Goal: Information Seeking & Learning: Learn about a topic

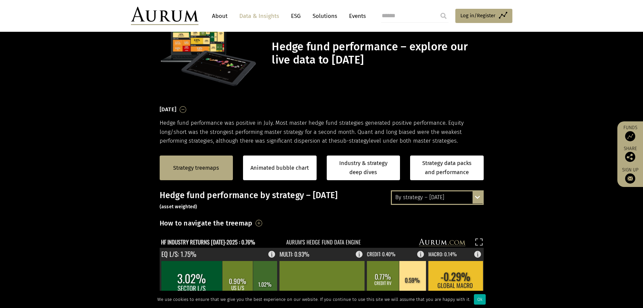
scroll to position [34, 0]
click at [433, 201] on div "By strategy – July 2025" at bounding box center [437, 197] width 91 height 12
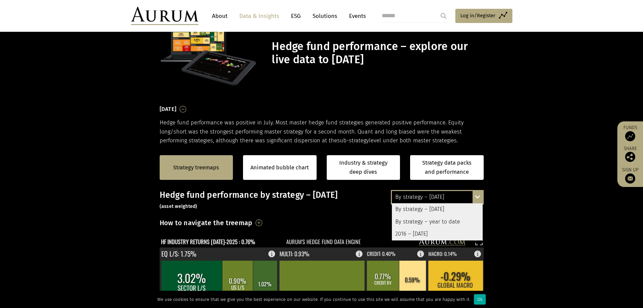
click at [431, 219] on div "By strategy – year to date" at bounding box center [437, 221] width 91 height 12
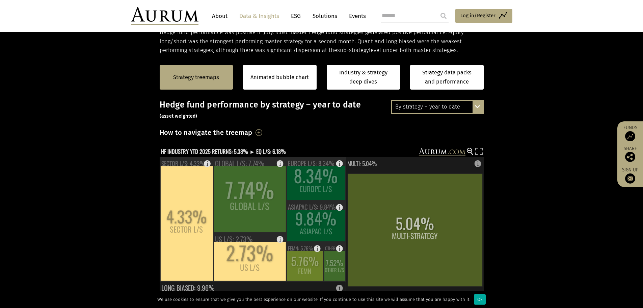
scroll to position [101, 0]
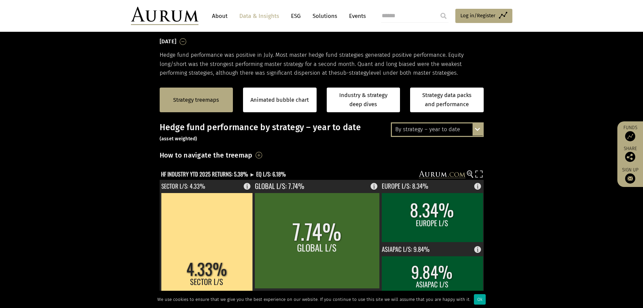
click at [261, 17] on link "Data & Insights" at bounding box center [259, 16] width 47 height 12
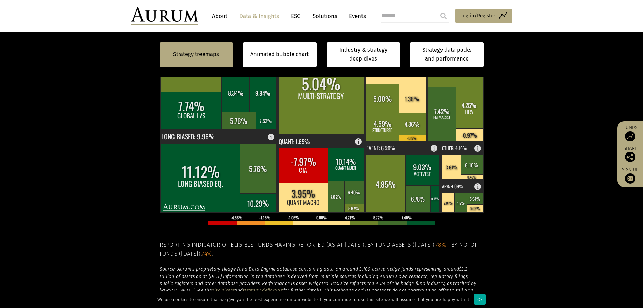
scroll to position [177, 0]
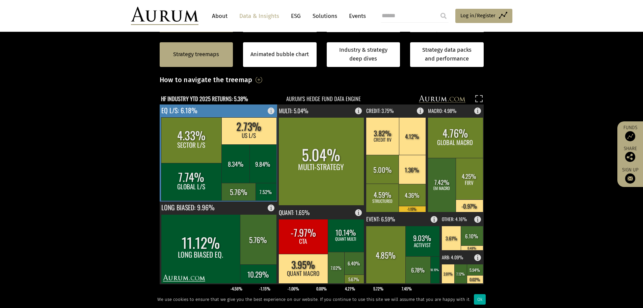
click at [192, 138] on rect at bounding box center [191, 140] width 61 height 46
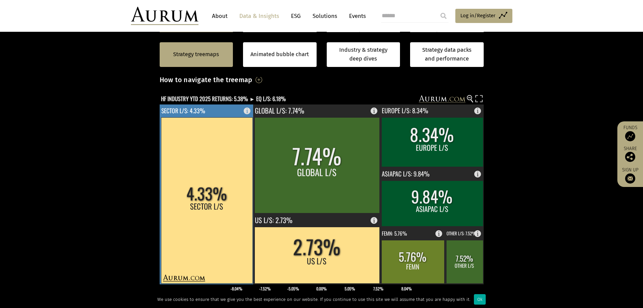
click at [218, 177] on rect at bounding box center [206, 200] width 91 height 166
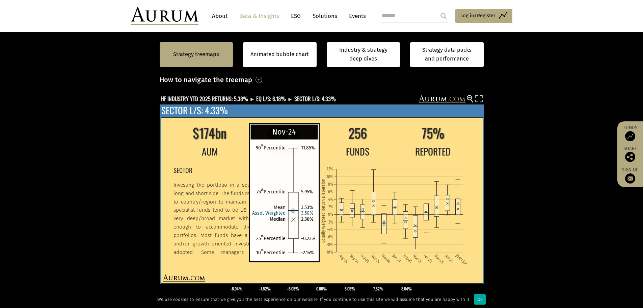
click at [372, 205] on rect at bounding box center [373, 202] width 5 height 23
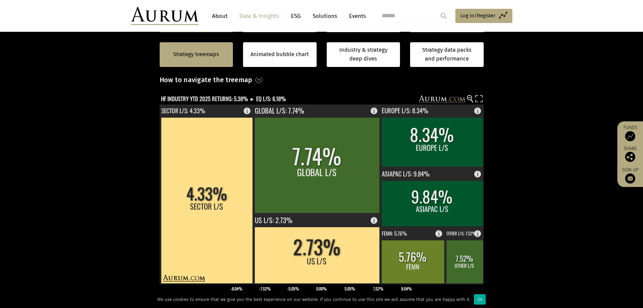
click at [474, 99] on rect at bounding box center [317, 99] width 315 height 9
click at [472, 99] on g at bounding box center [470, 98] width 6 height 7
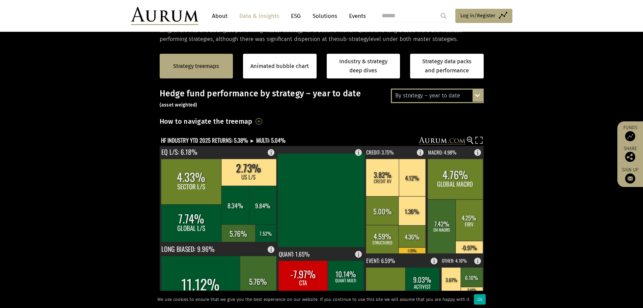
scroll to position [42, 0]
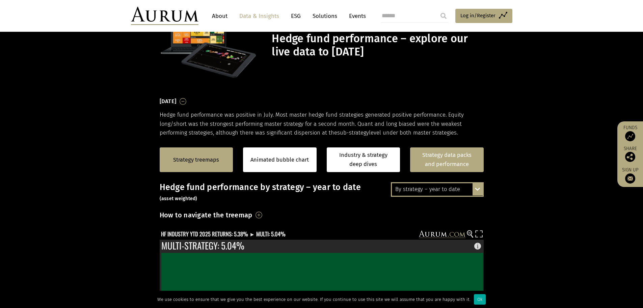
click at [449, 163] on link "Strategy data packs and performance" at bounding box center [447, 159] width 74 height 25
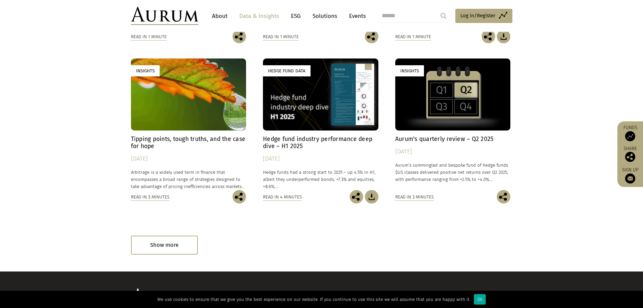
scroll to position [233, 0]
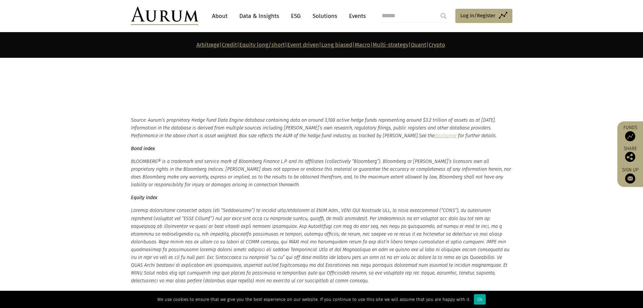
scroll to position [3241, 0]
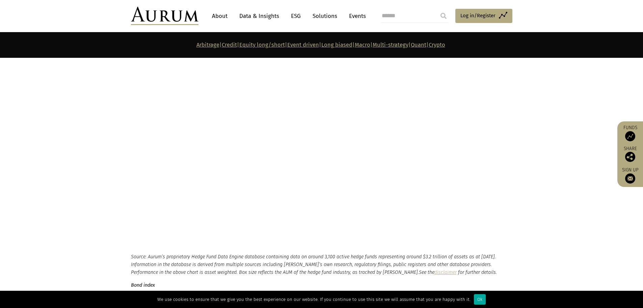
click at [426, 47] on link "Quant" at bounding box center [419, 45] width 16 height 6
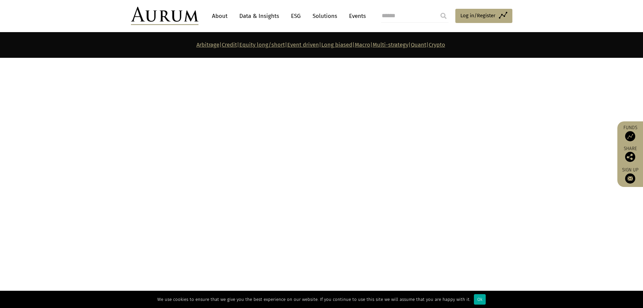
scroll to position [2910, 0]
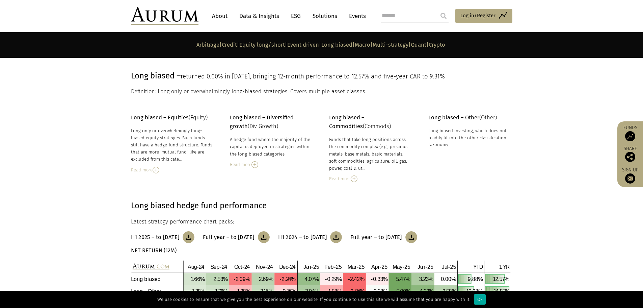
scroll to position [1847, 0]
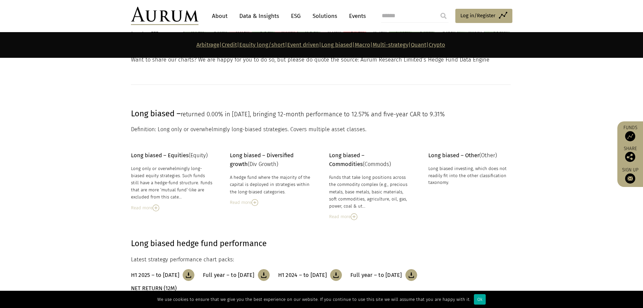
click at [187, 20] on img at bounding box center [165, 16] width 68 height 18
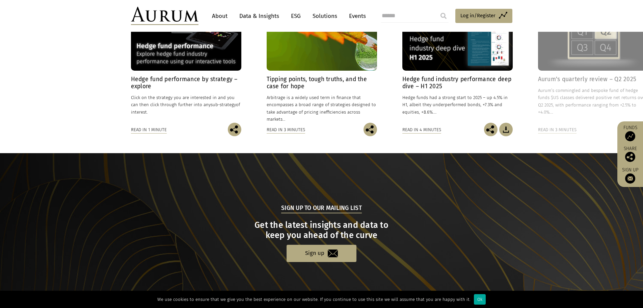
scroll to position [636, 0]
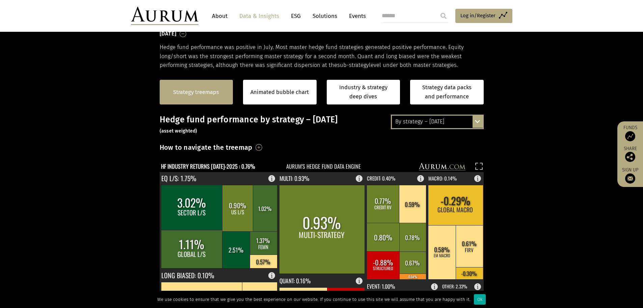
click at [188, 88] on link "Strategy treemaps" at bounding box center [196, 92] width 46 height 9
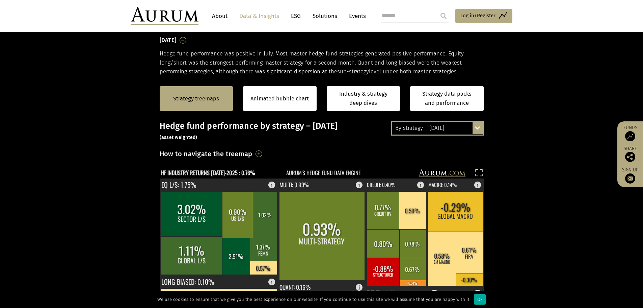
scroll to position [102, 0]
click at [442, 125] on div "By strategy – [DATE]" at bounding box center [437, 128] width 91 height 12
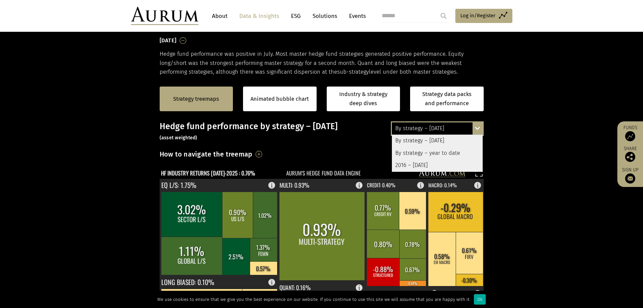
click at [431, 151] on div "By strategy – year to date" at bounding box center [437, 153] width 91 height 12
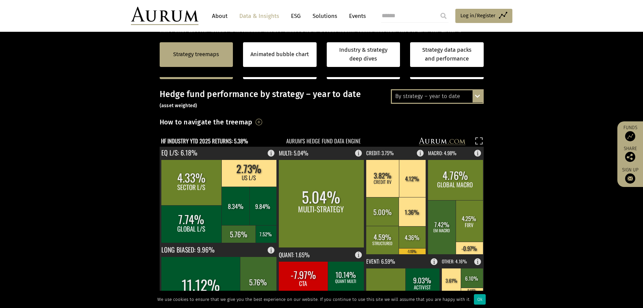
scroll to position [170, 0]
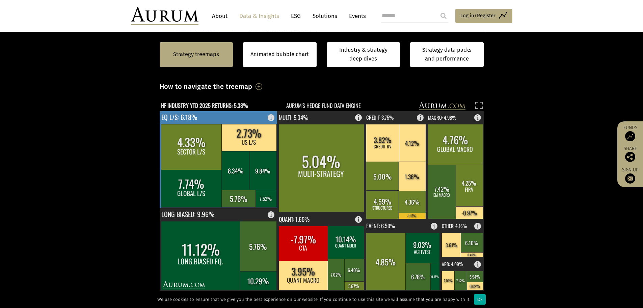
click at [275, 118] on rect at bounding box center [273, 115] width 8 height 9
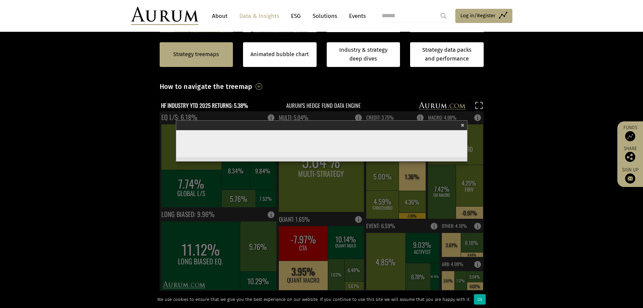
click at [139, 128] on section "Strategy treemaps Animated bubble chart Industry & strategy deep dives Strategy…" at bounding box center [321, 220] width 643 height 422
click at [465, 122] on span "×" at bounding box center [463, 124] width 4 height 8
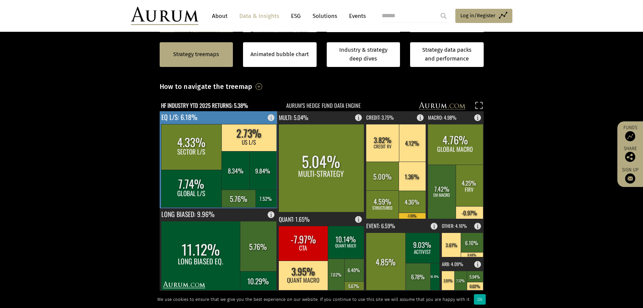
click at [209, 120] on rect at bounding box center [219, 159] width 118 height 97
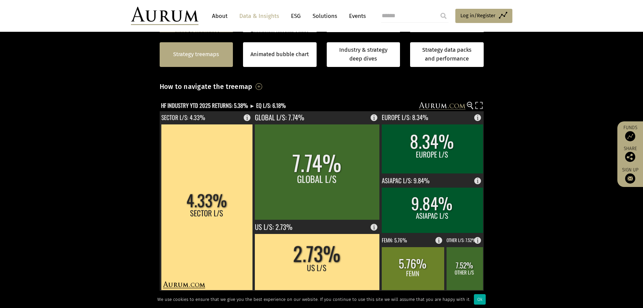
click at [194, 52] on link "Strategy treemaps" at bounding box center [196, 54] width 46 height 9
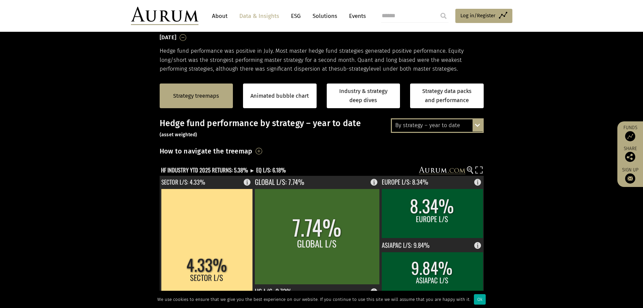
scroll to position [102, 0]
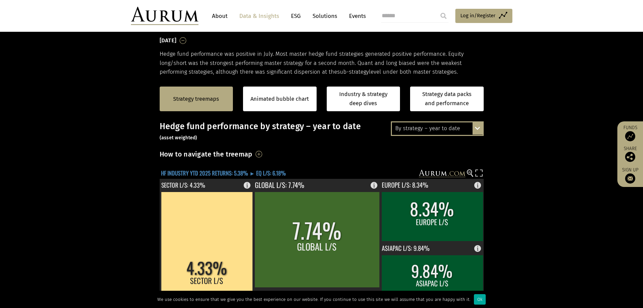
click at [198, 173] on text "HF INDUSTRY YTD 2025 RETURNS: 5.38% ► EQ L/S: 6.18%" at bounding box center [223, 172] width 125 height 8
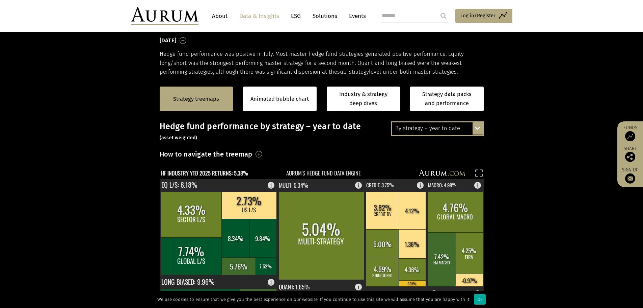
scroll to position [204, 0]
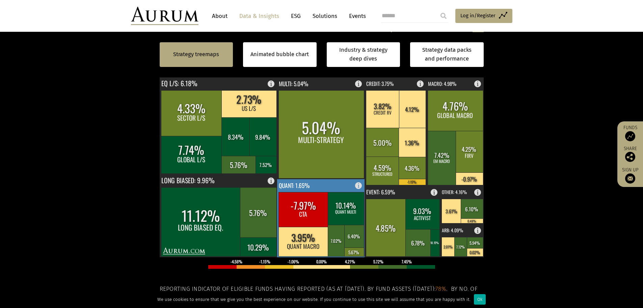
click at [318, 186] on rect at bounding box center [321, 218] width 88 height 78
